Goal: Task Accomplishment & Management: Complete application form

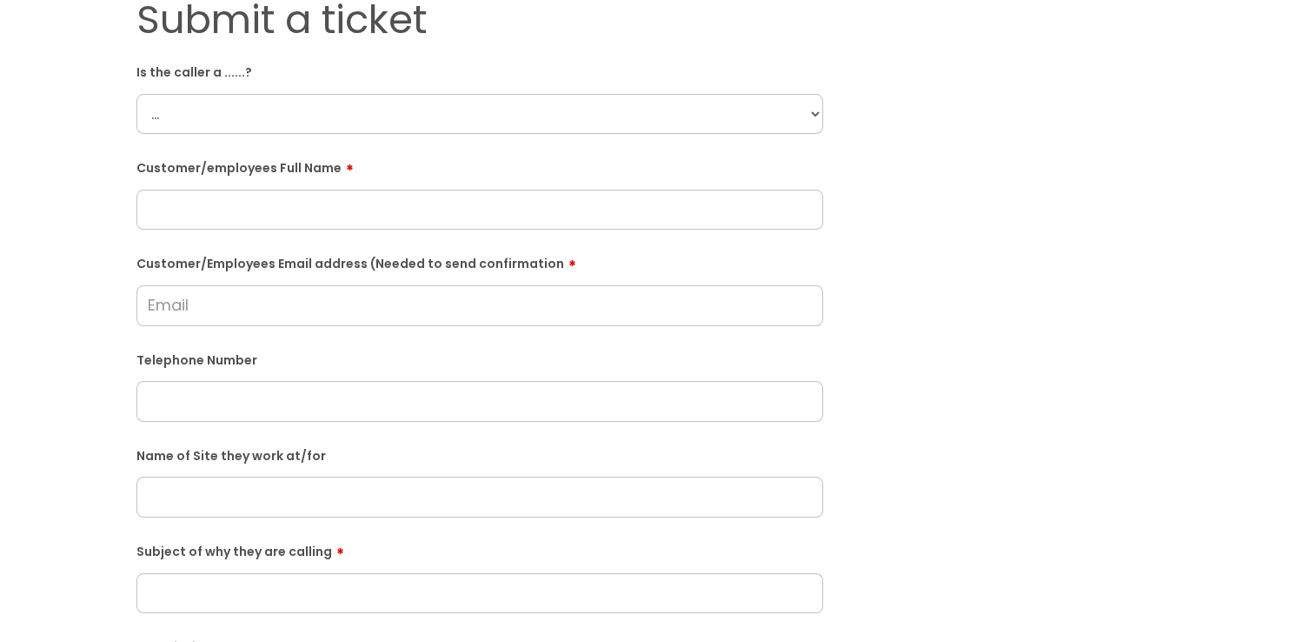
scroll to position [87, 0]
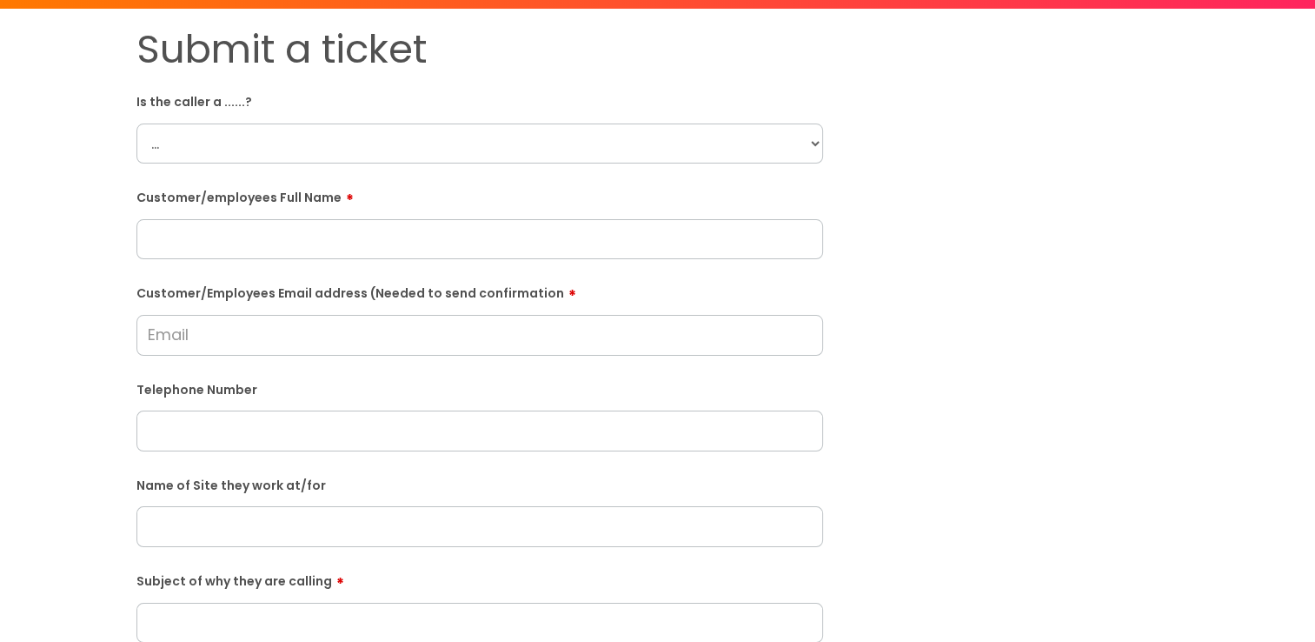
click at [235, 148] on select "... Citrus Customer Citrus Employee [DEMOGRAPHIC_DATA] Supplier" at bounding box center [479, 143] width 687 height 40
click at [136, 123] on select "... Citrus Customer Citrus Employee [DEMOGRAPHIC_DATA] Supplier" at bounding box center [479, 143] width 687 height 40
click at [224, 157] on select "... Citrus Customer Citrus Employee [DEMOGRAPHIC_DATA] Supplier" at bounding box center [479, 143] width 687 height 40
click at [279, 354] on input "Customer/Employees Email address (Needed to send confirmation" at bounding box center [479, 335] width 687 height 40
click at [215, 149] on select "... Citrus Customer Citrus Employee [DEMOGRAPHIC_DATA] Supplier" at bounding box center [479, 143] width 687 height 40
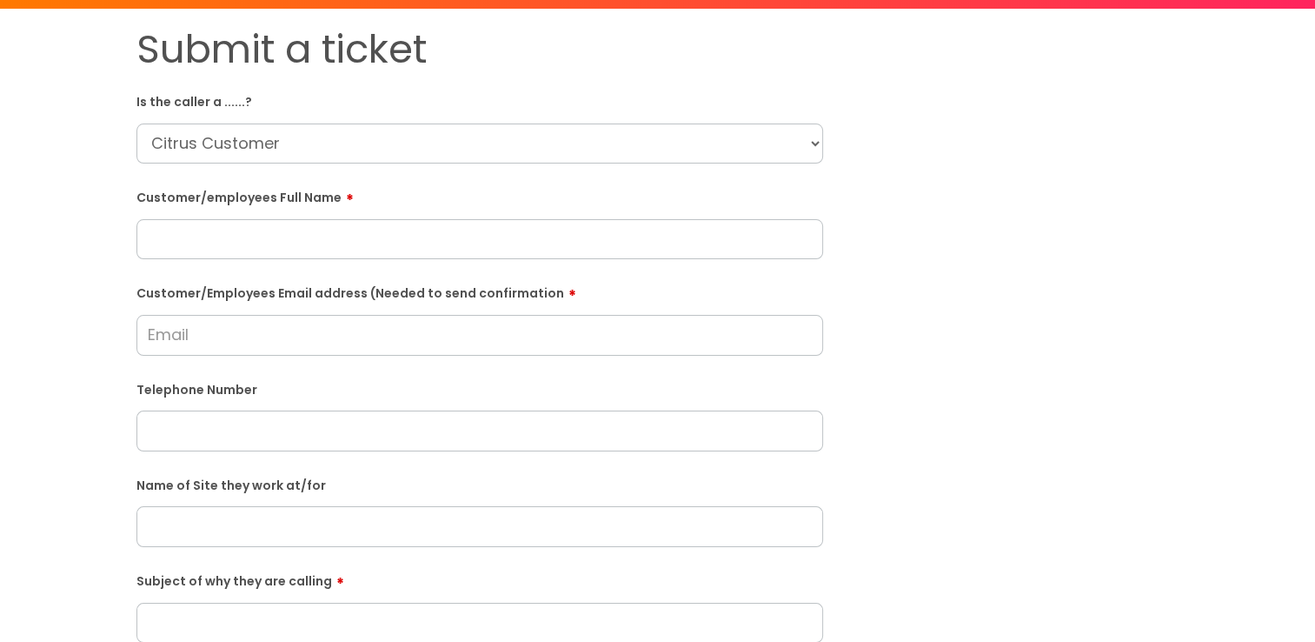
select select "Citrus Employee"
click at [136, 123] on select "... Citrus Customer Citrus Employee [DEMOGRAPHIC_DATA] Supplier" at bounding box center [479, 143] width 687 height 40
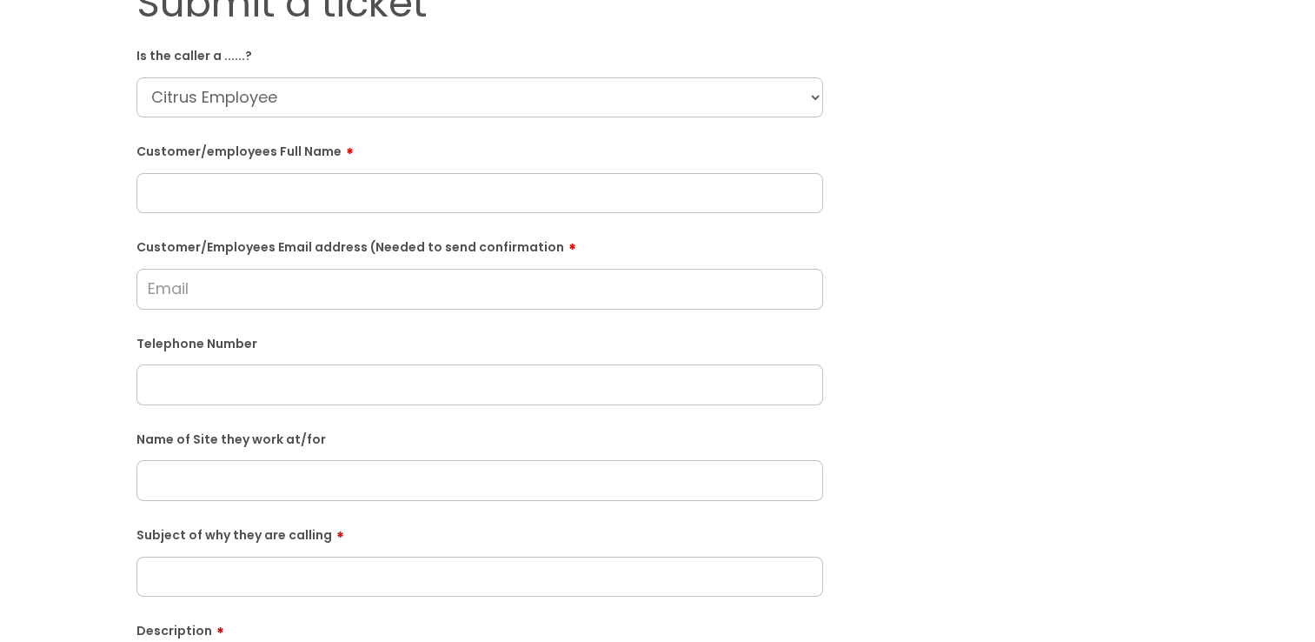
scroll to position [174, 0]
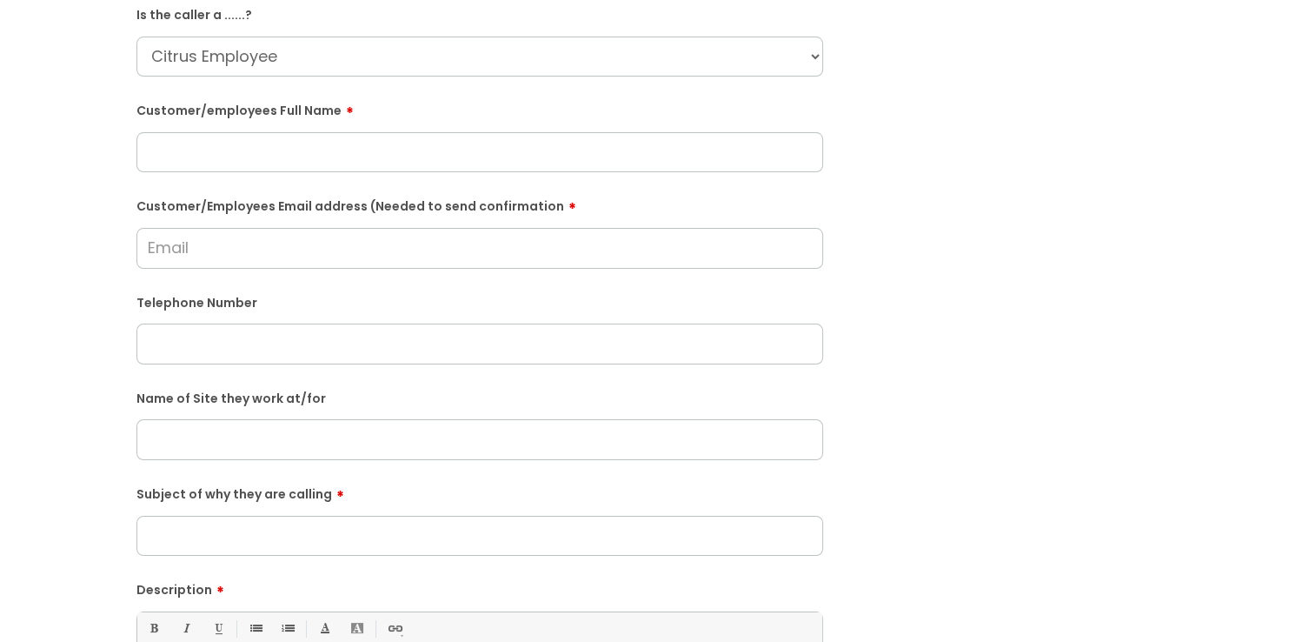
drag, startPoint x: 292, startPoint y: 160, endPoint x: 279, endPoint y: 173, distance: 18.4
click at [291, 160] on input "text" at bounding box center [479, 152] width 687 height 40
paste input "[PERSON_NAME]"
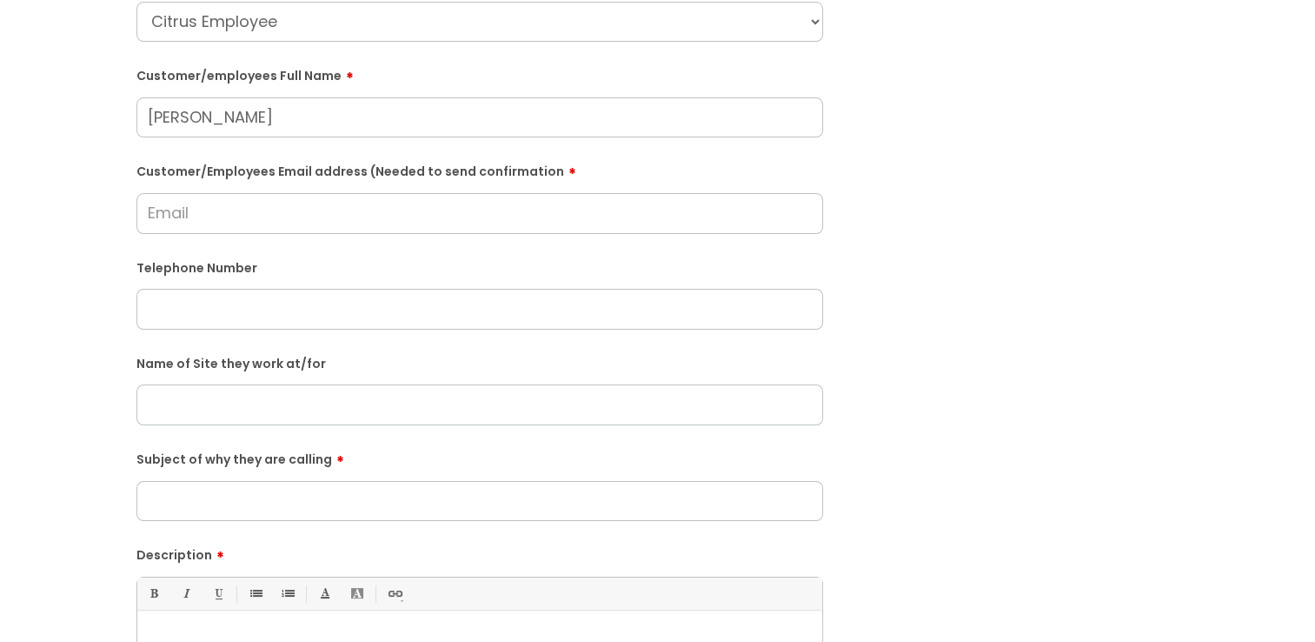
scroll to position [261, 0]
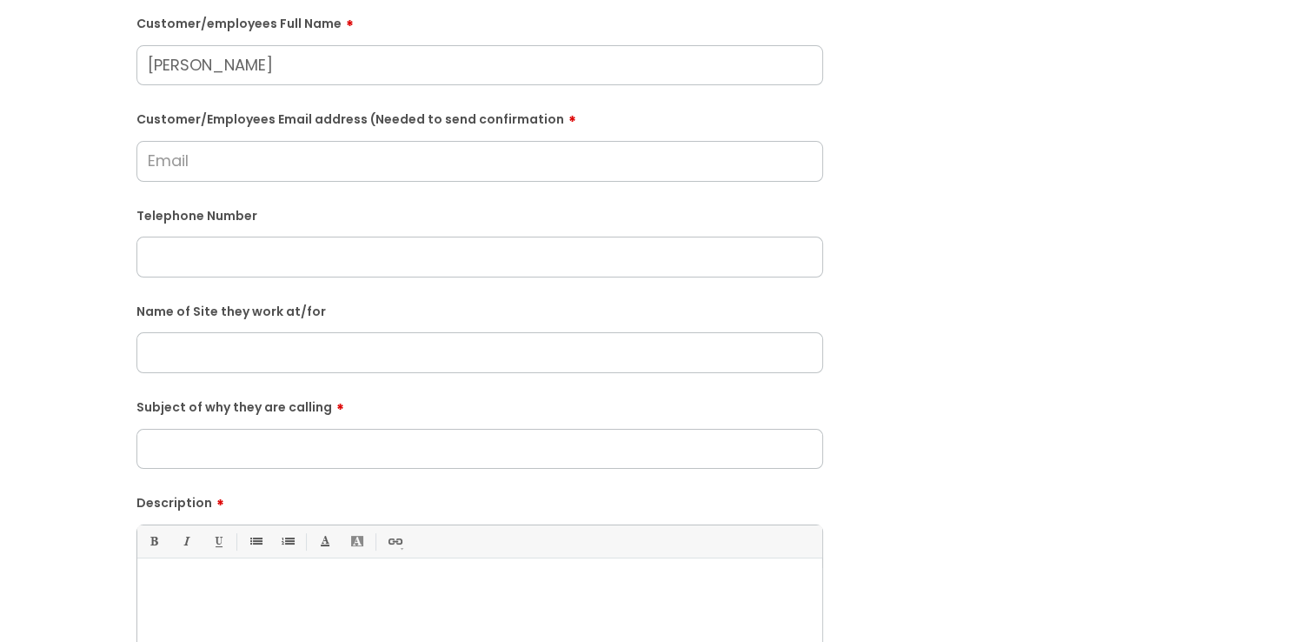
type input "[PERSON_NAME]"
click at [515, 352] on input "text" at bounding box center [479, 352] width 687 height 40
click at [276, 265] on input "text" at bounding box center [479, 256] width 687 height 40
paste input "07729209615"
type input "07729209615"
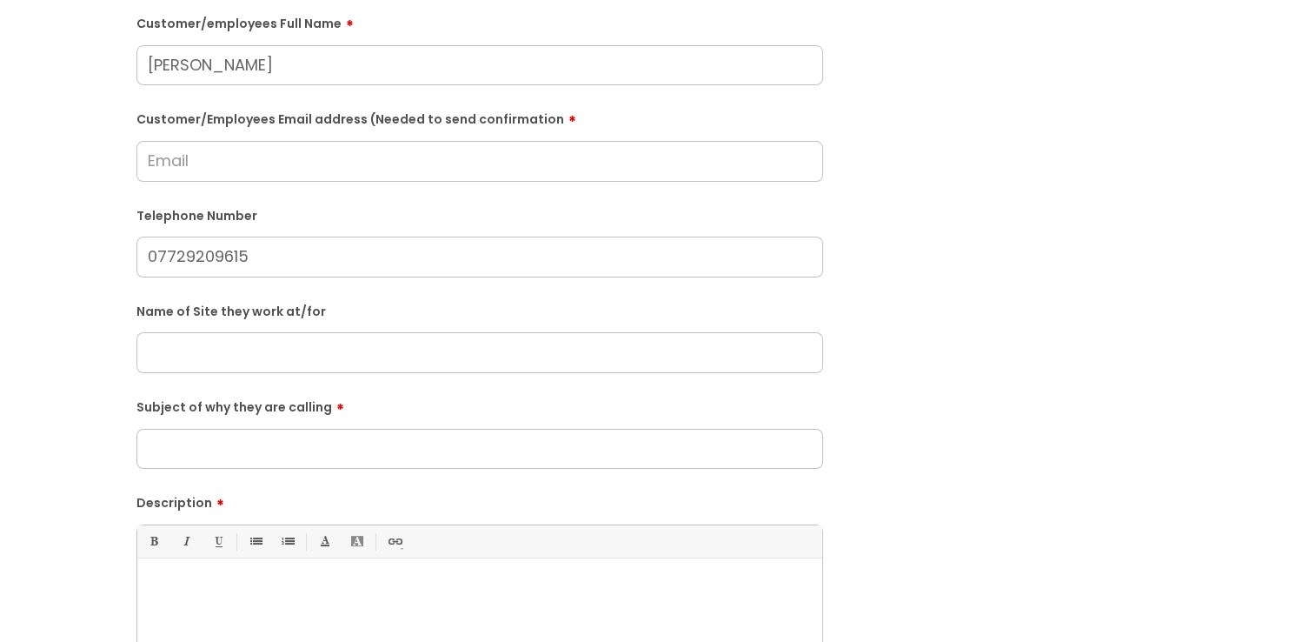
click at [270, 152] on input "Customer/Employees Email address (Needed to send confirmation" at bounding box center [479, 161] width 687 height 40
paste input "[EMAIL_ADDRESS][DOMAIN_NAME]"
type input "[EMAIL_ADDRESS][DOMAIN_NAME]"
click at [342, 353] on input "text" at bounding box center [479, 352] width 687 height 40
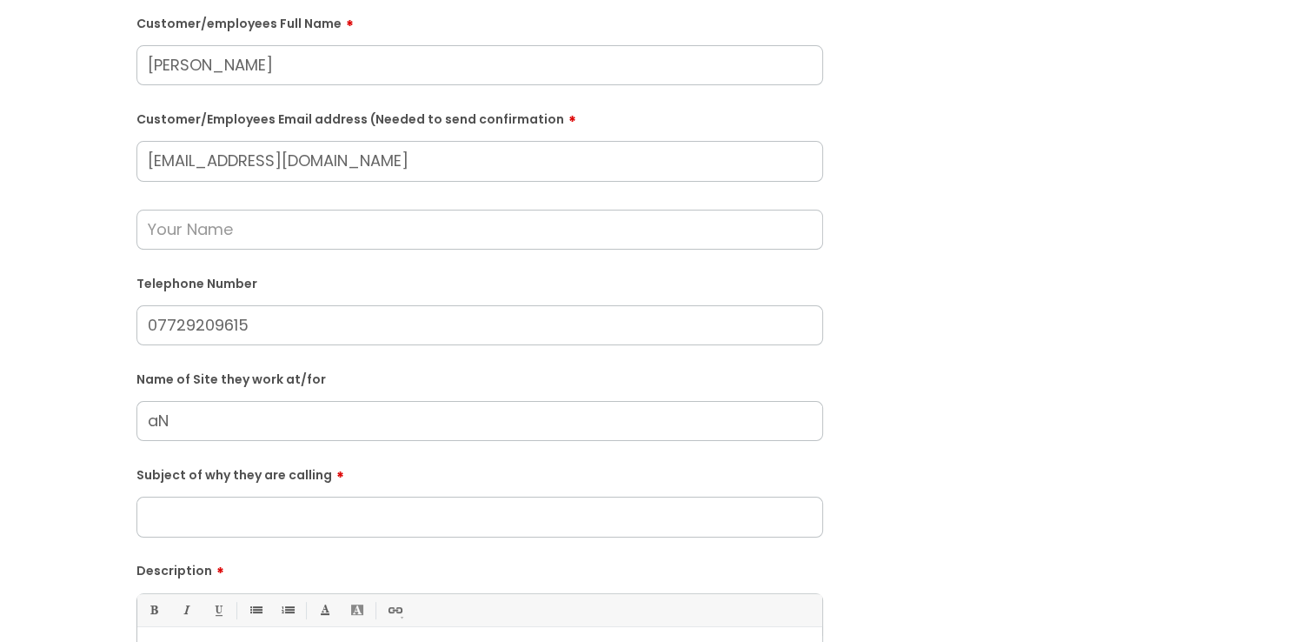
type input "a"
type input "[PERSON_NAME]"
click at [414, 202] on div at bounding box center [479, 216] width 687 height 68
click at [402, 224] on input "text" at bounding box center [479, 230] width 687 height 40
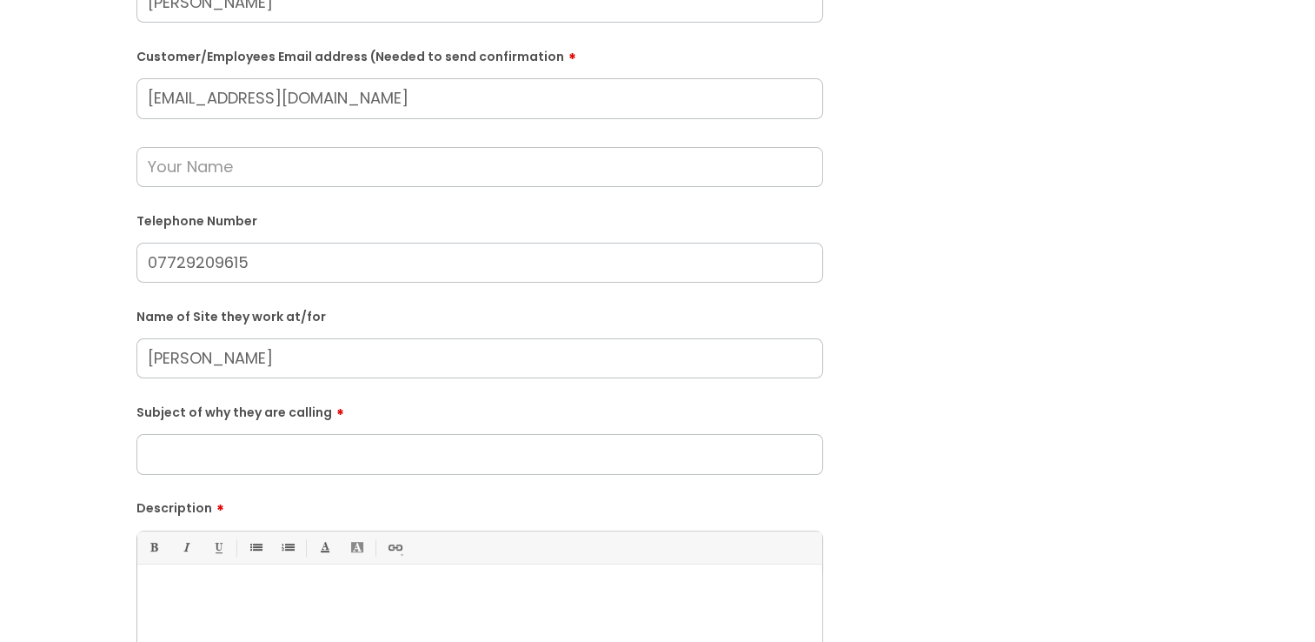
scroll to position [435, 0]
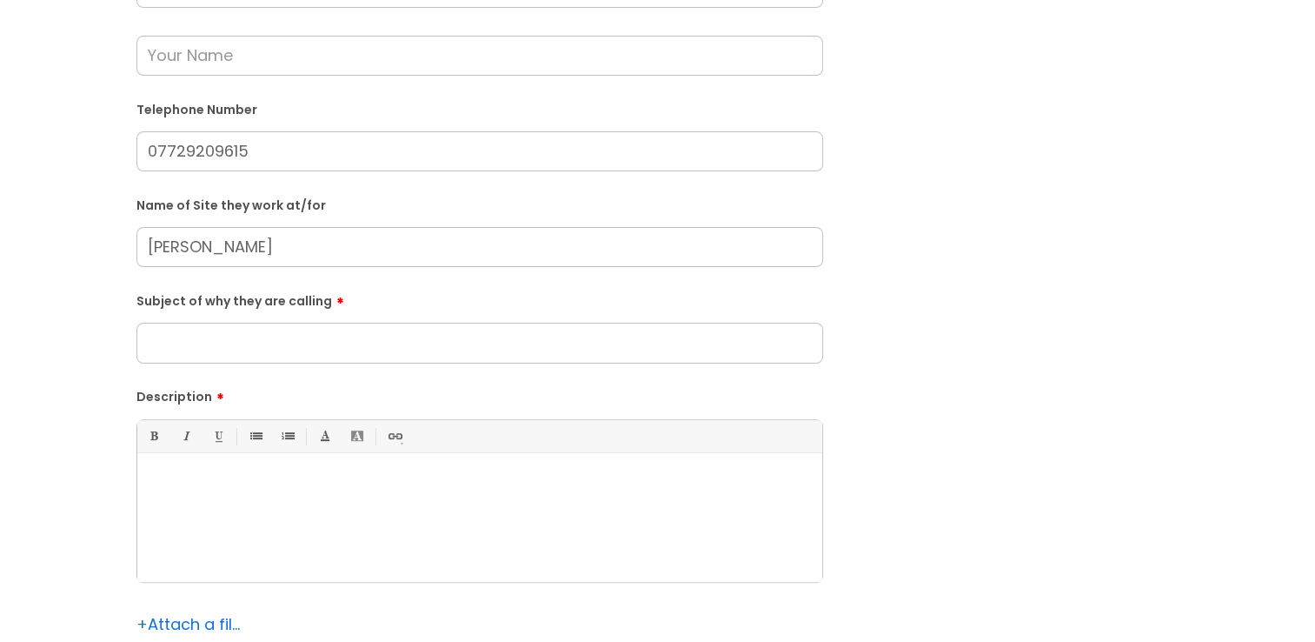
click at [286, 528] on div at bounding box center [479, 522] width 685 height 120
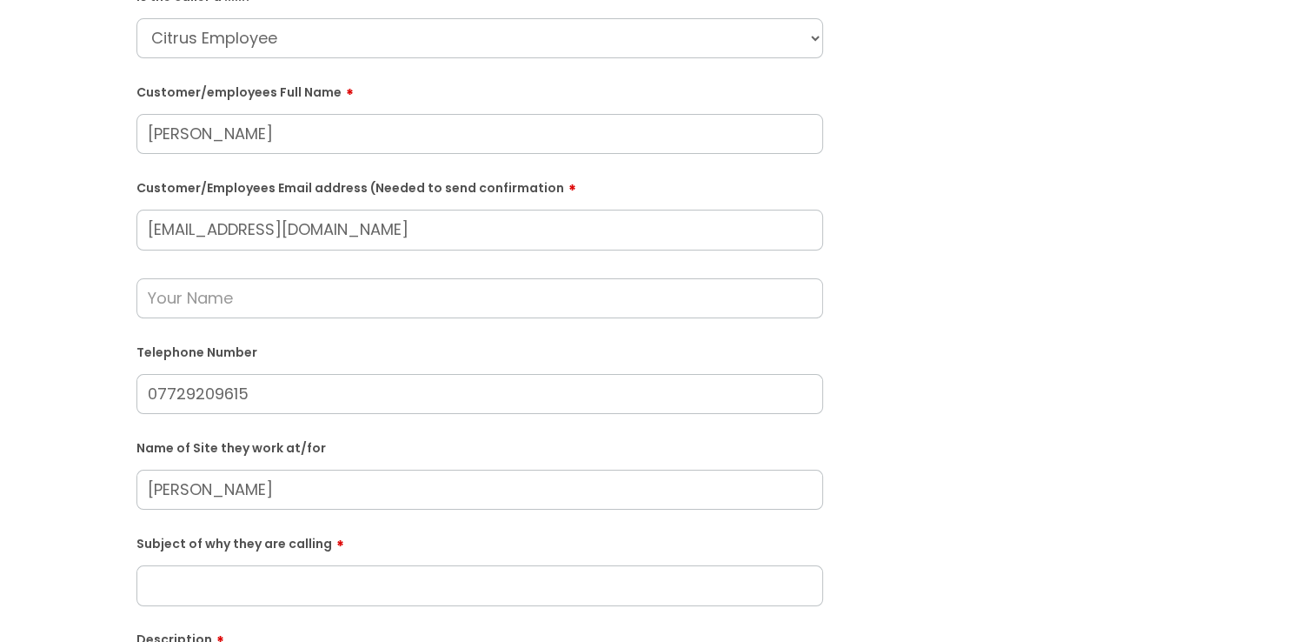
scroll to position [87, 0]
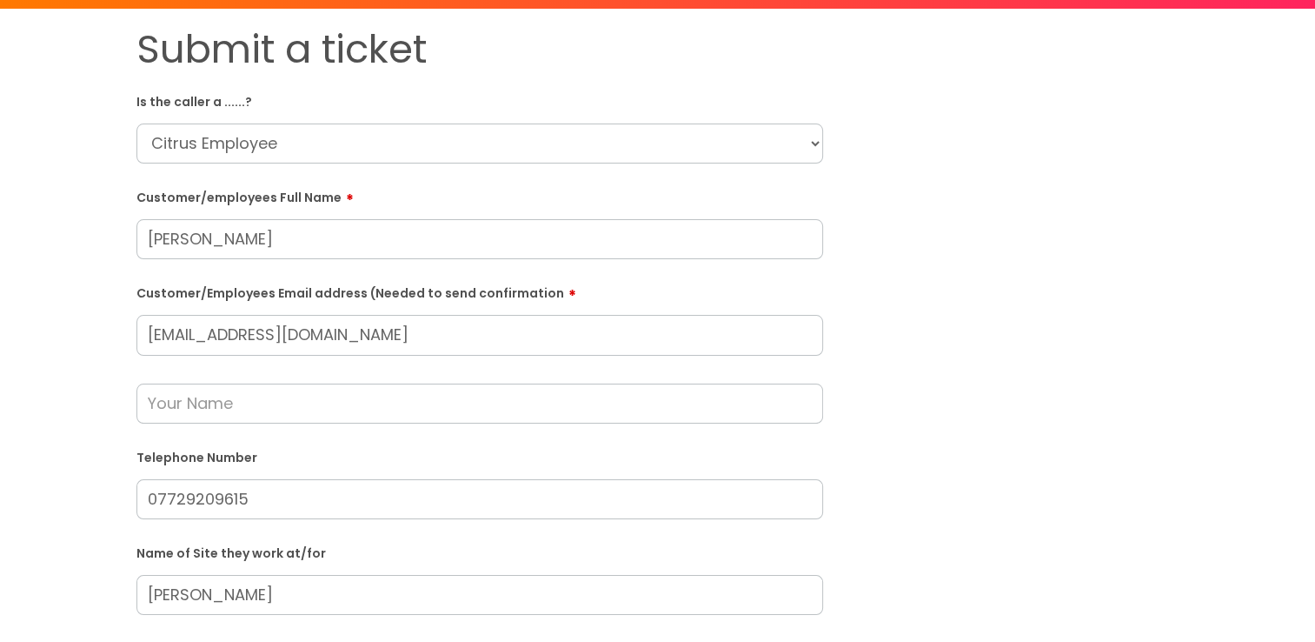
click at [309, 395] on input "text" at bounding box center [479, 403] width 687 height 40
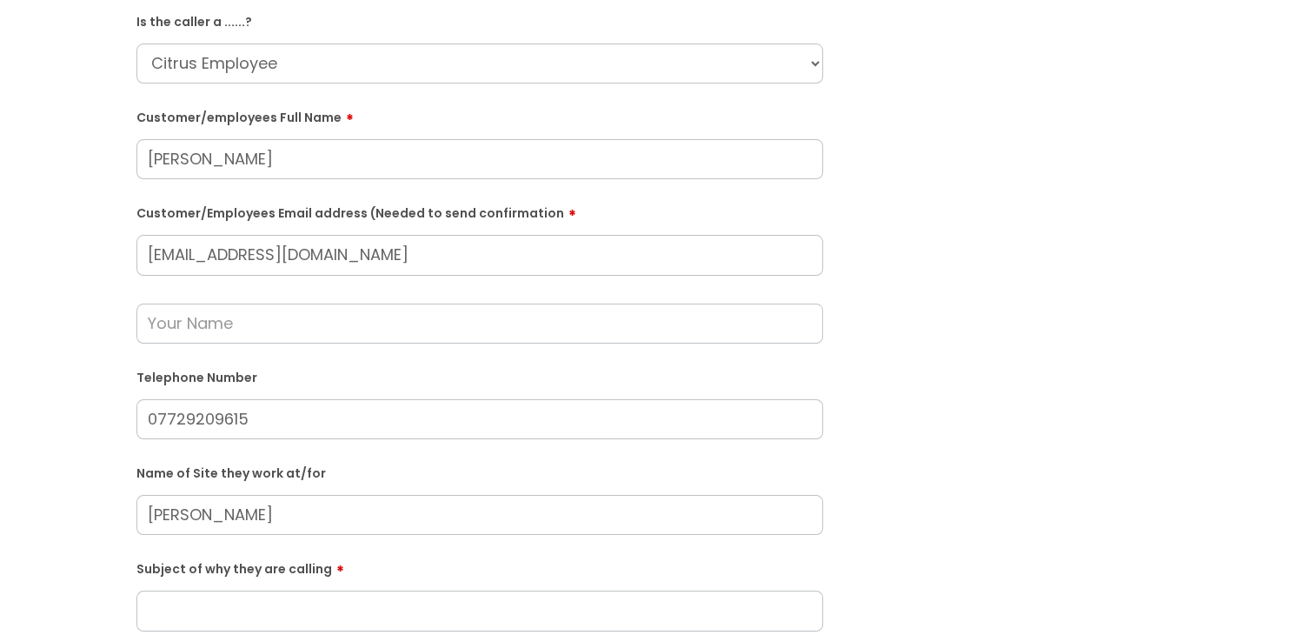
scroll to position [261, 0]
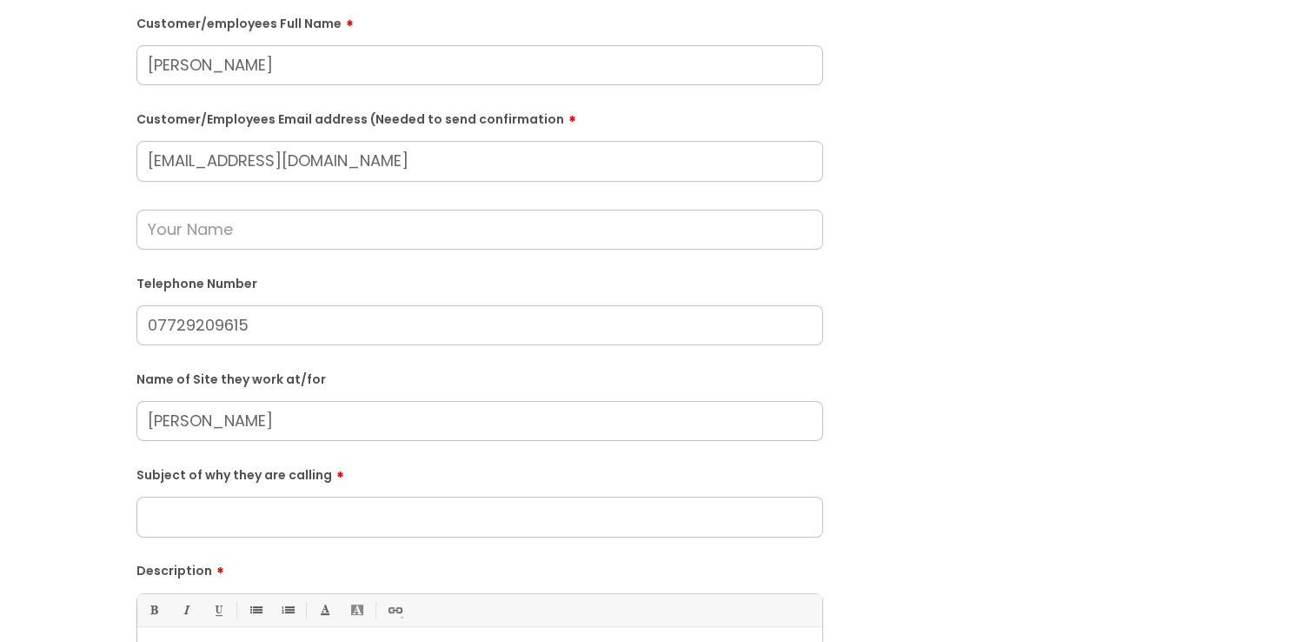
type input "L"
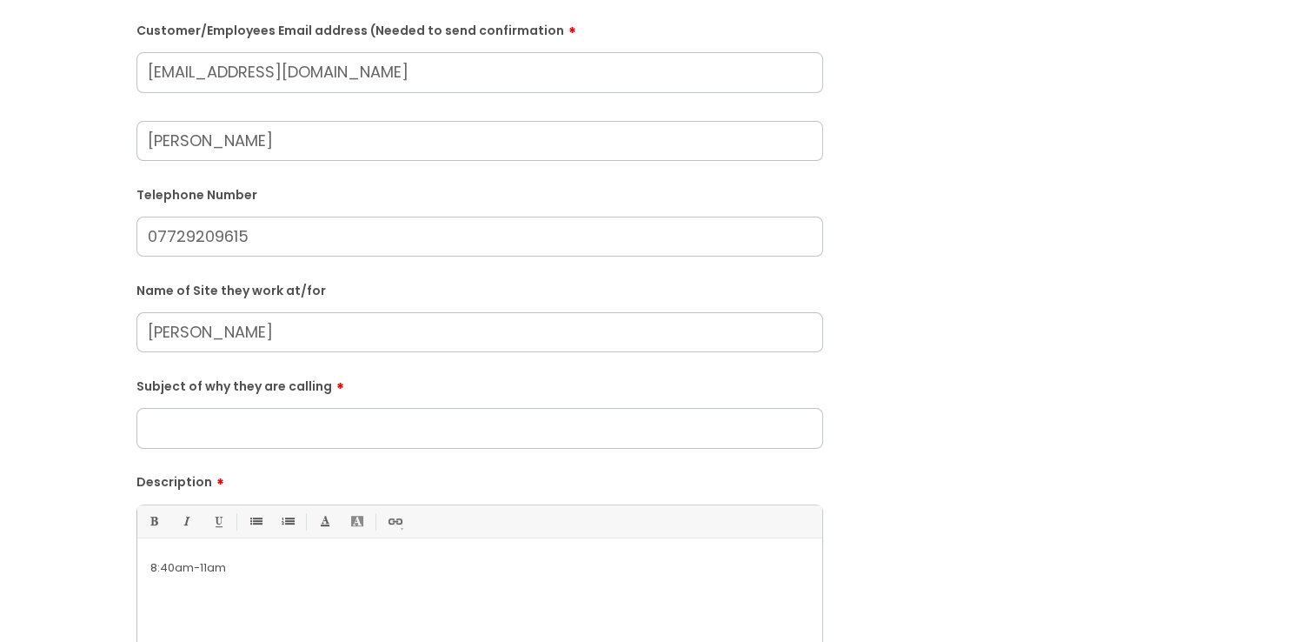
scroll to position [348, 0]
type input "[PERSON_NAME]"
click at [268, 436] on input "Subject of why they are calling" at bounding box center [479, 429] width 687 height 40
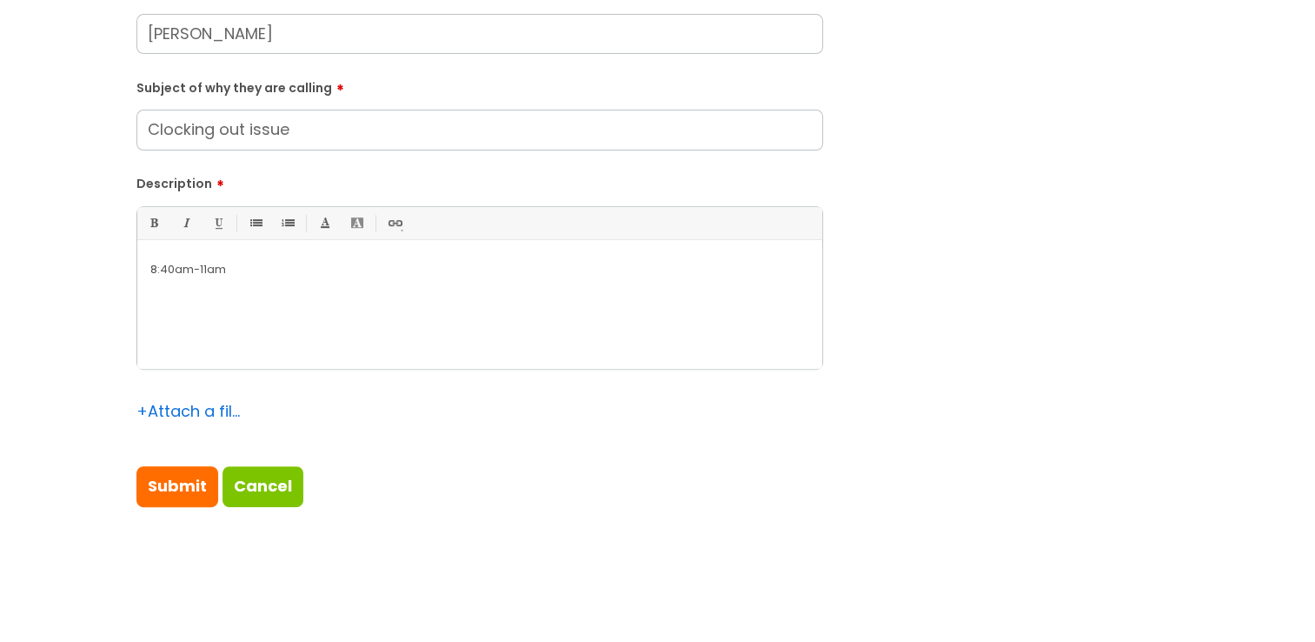
scroll to position [522, 0]
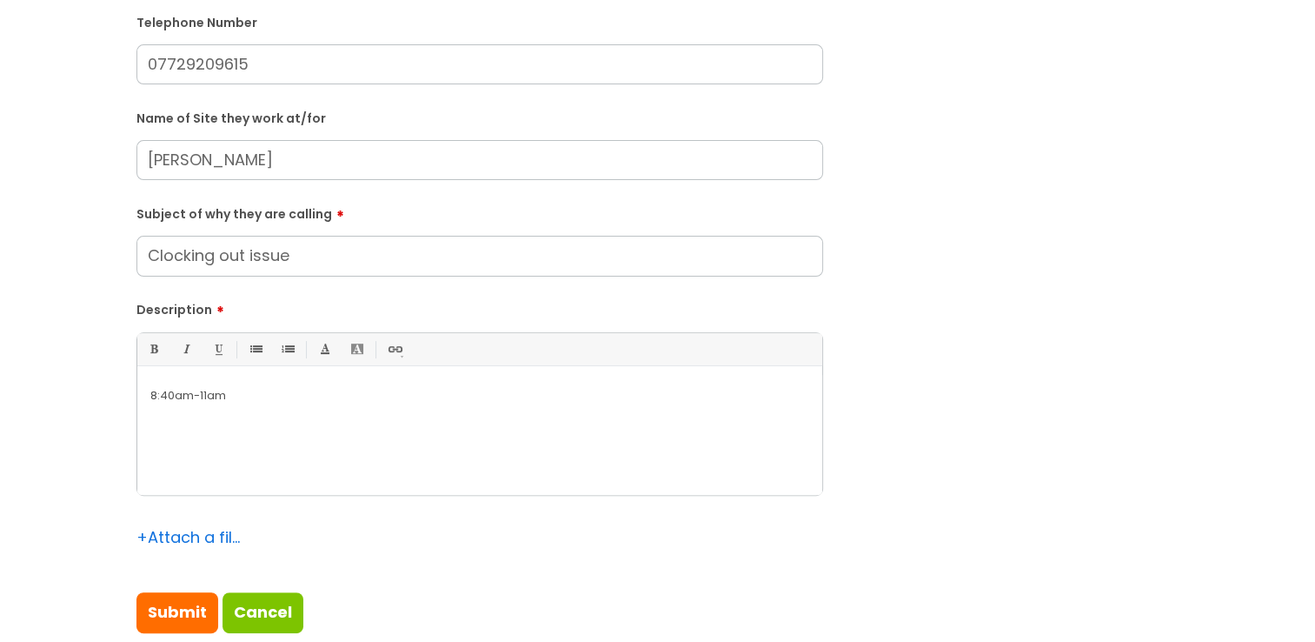
type input "Clocking out issue"
click at [146, 391] on div "8:40am-11am" at bounding box center [479, 435] width 685 height 120
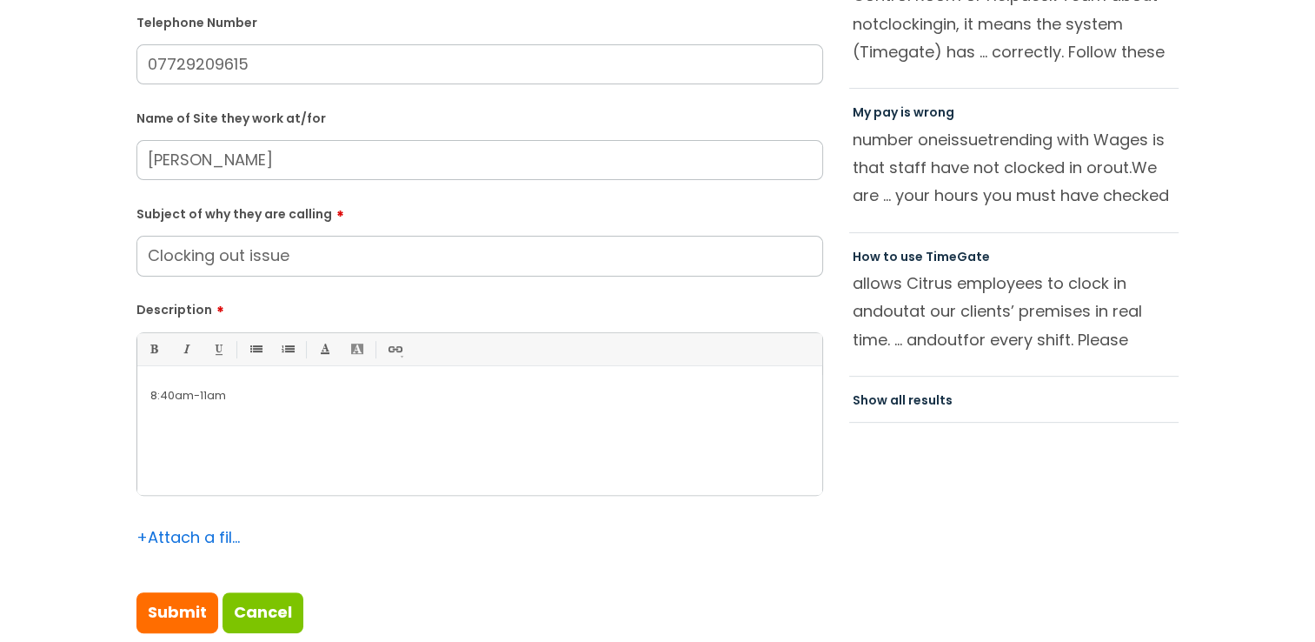
drag, startPoint x: 153, startPoint y: 397, endPoint x: 163, endPoint y: 416, distance: 20.6
click at [153, 397] on p "8:40am-11am" at bounding box center [479, 396] width 659 height 16
drag, startPoint x: 615, startPoint y: 392, endPoint x: 628, endPoint y: 400, distance: 15.2
click at [621, 393] on p "[PERSON_NAME] called as she cannot clock out, she said she started at 8:40am-11…" at bounding box center [479, 396] width 659 height 16
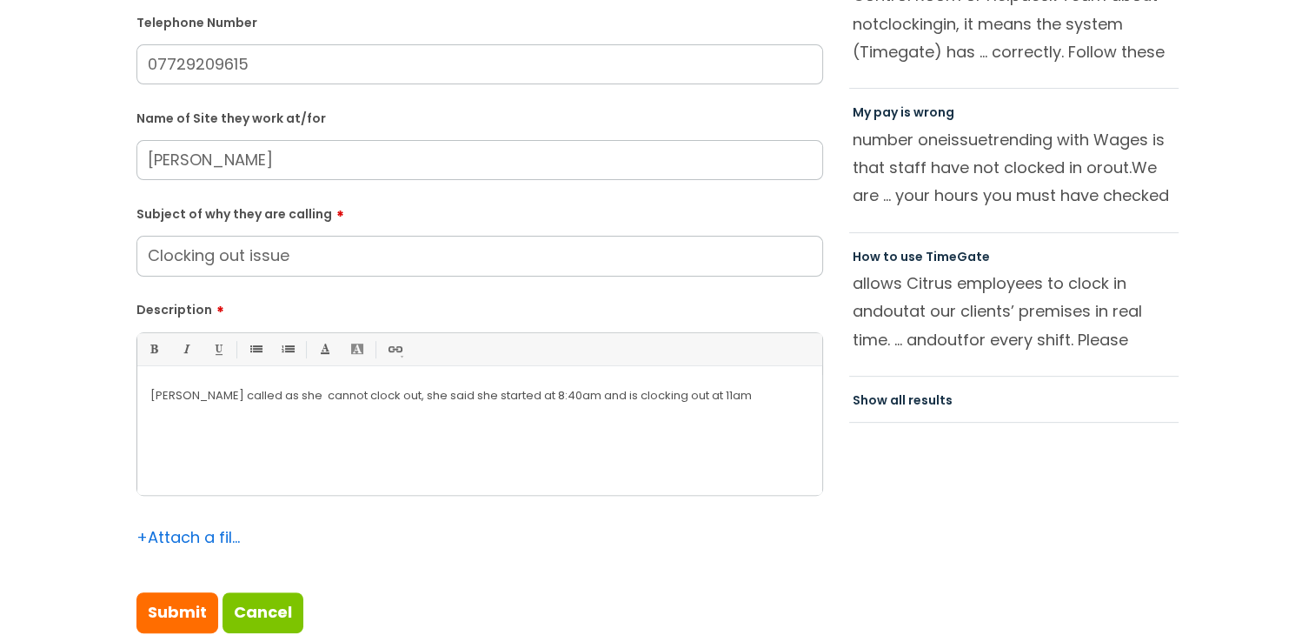
click at [799, 389] on p "[PERSON_NAME] called as she cannot clock out, she said she started at 8:40am an…" at bounding box center [479, 396] width 659 height 16
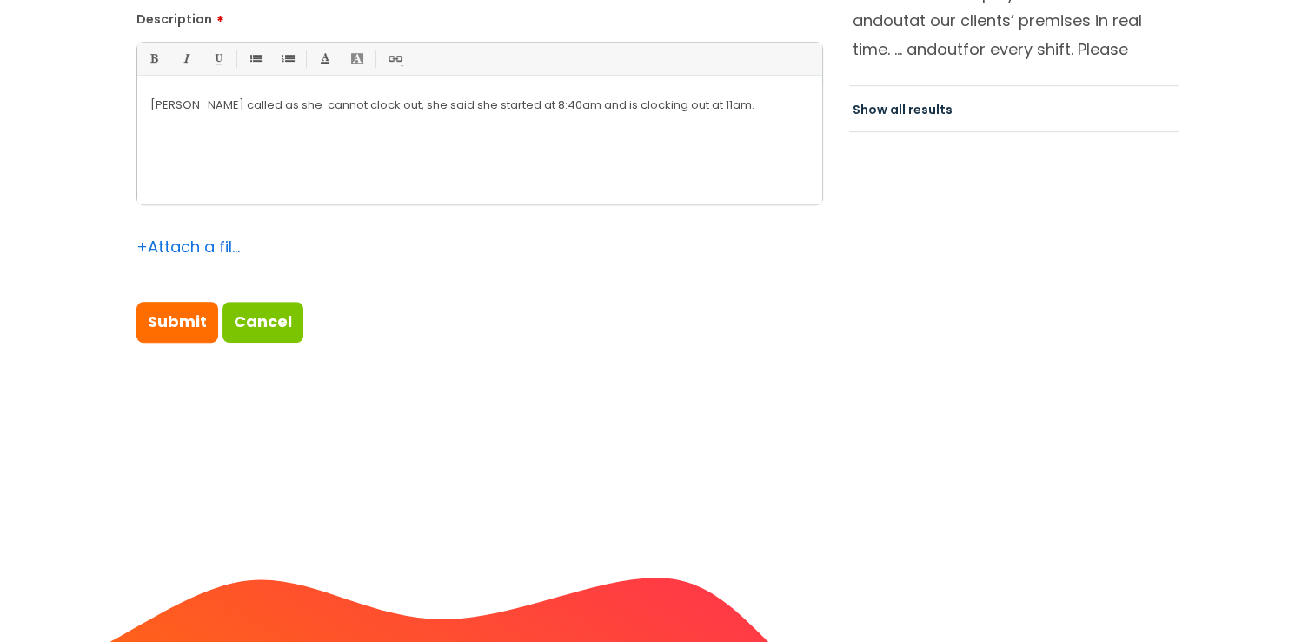
scroll to position [869, 0]
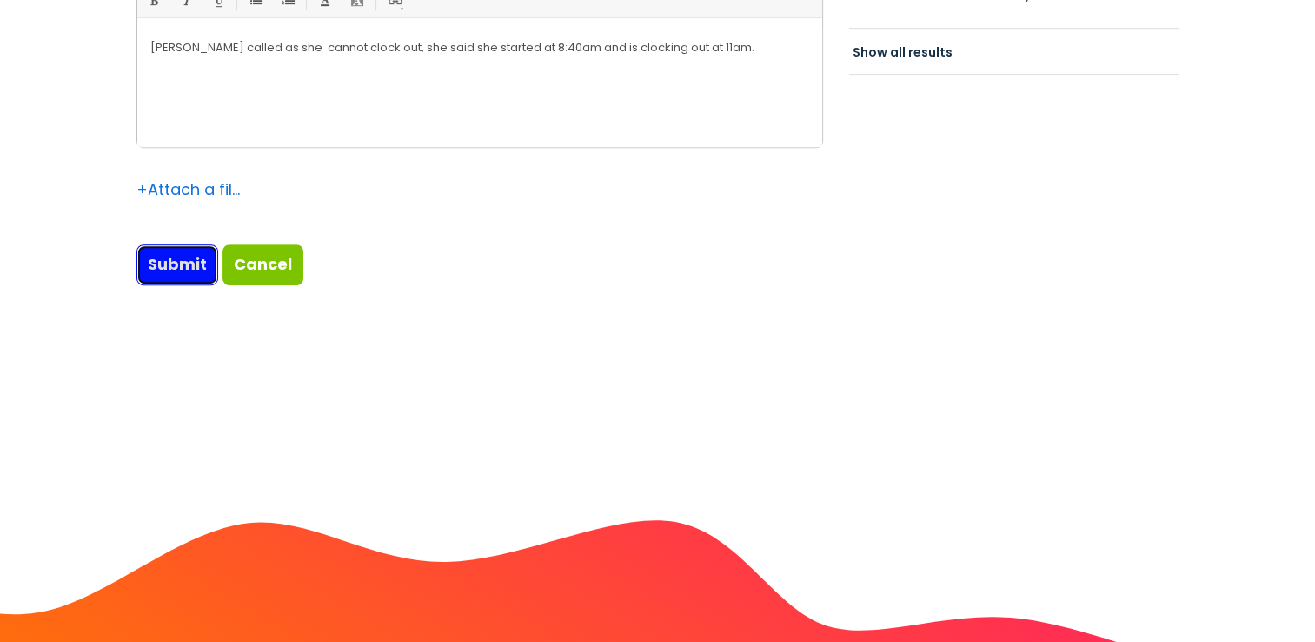
drag, startPoint x: 189, startPoint y: 266, endPoint x: 199, endPoint y: 266, distance: 10.4
click at [189, 266] on input "Submit" at bounding box center [177, 264] width 82 height 40
type input "Please Wait..."
